Goal: Information Seeking & Learning: Learn about a topic

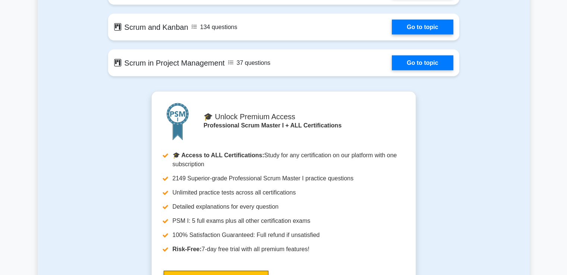
scroll to position [1394, 0]
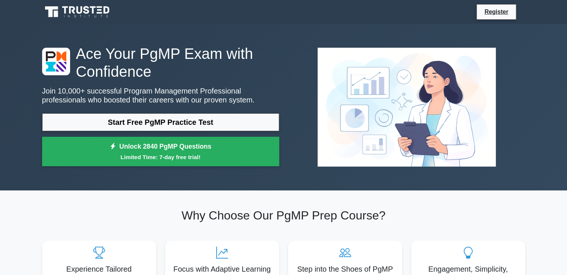
click at [224, 111] on div "Ace Your PgMP Exam with Confidence Join 10,000+ successful Program Management P…" at bounding box center [161, 108] width 246 height 126
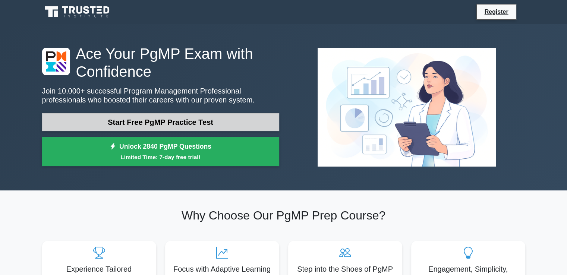
click at [230, 117] on link "Start Free PgMP Practice Test" at bounding box center [160, 122] width 237 height 18
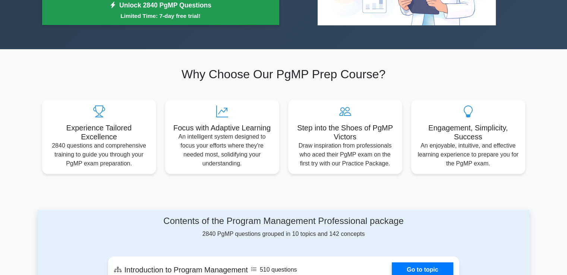
scroll to position [142, 0]
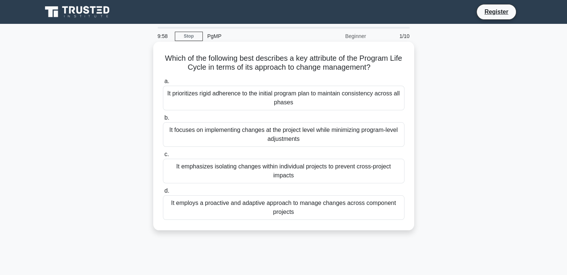
click at [230, 106] on div "It prioritizes rigid adherence to the initial program plan to maintain consiste…" at bounding box center [284, 98] width 242 height 25
click at [163, 84] on input "a. It prioritizes rigid adherence to the initial program plan to maintain consi…" at bounding box center [163, 81] width 0 height 5
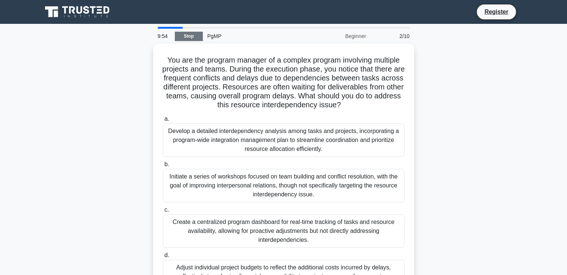
click at [192, 37] on link "Stop" at bounding box center [189, 36] width 28 height 9
